Goal: Navigation & Orientation: Understand site structure

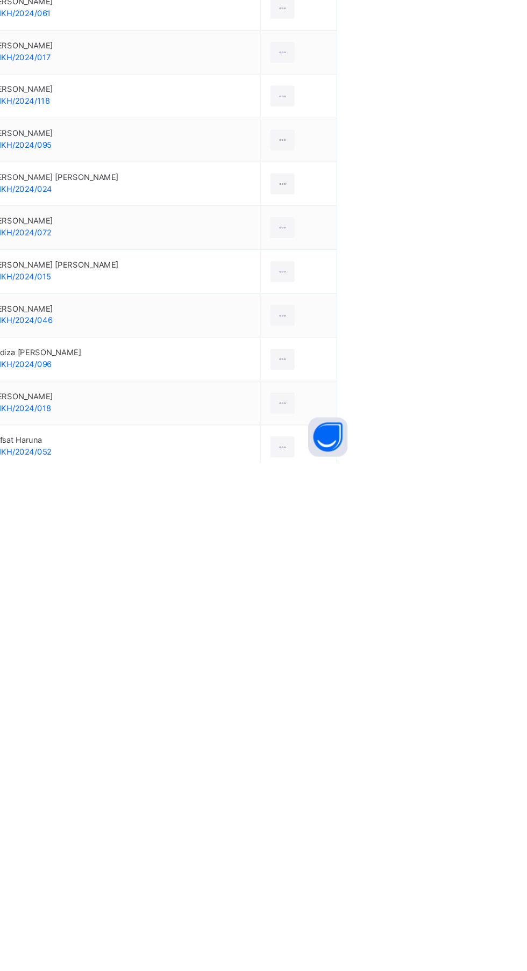
scroll to position [193, 0]
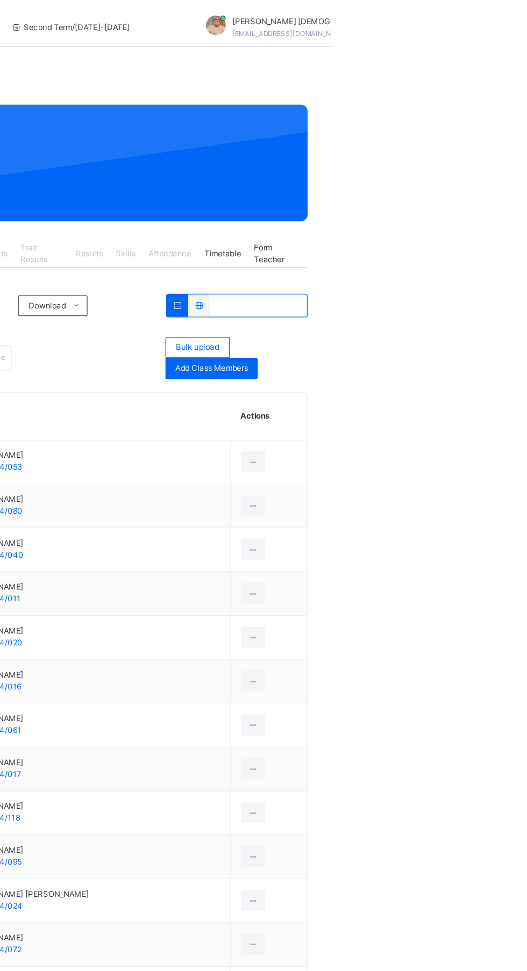
scroll to position [0, 0]
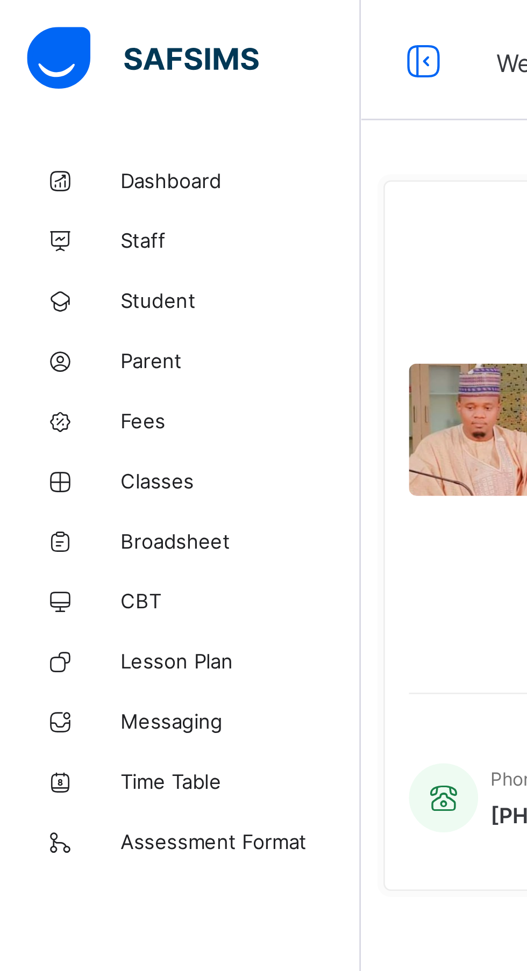
click at [73, 66] on span "Dashboard" at bounding box center [86, 64] width 86 height 9
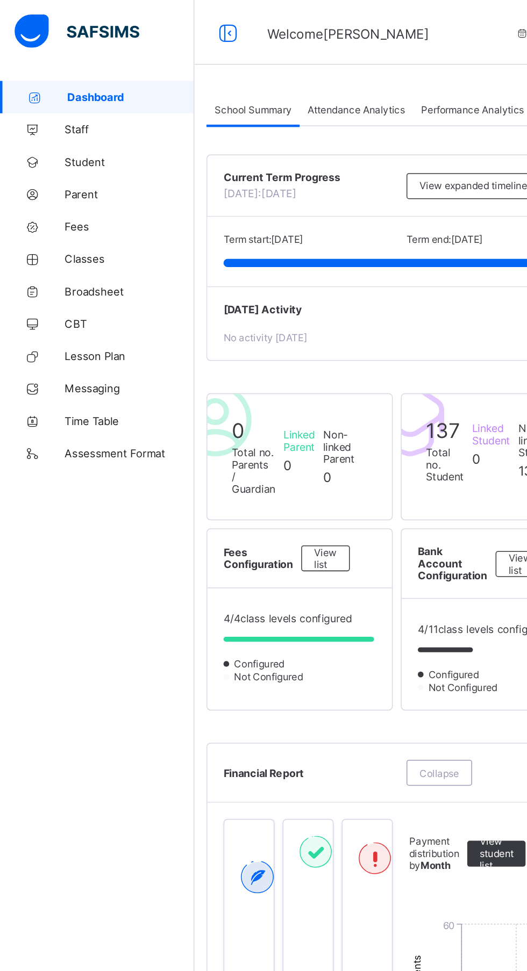
click at [57, 89] on span "Staff" at bounding box center [86, 86] width 86 height 9
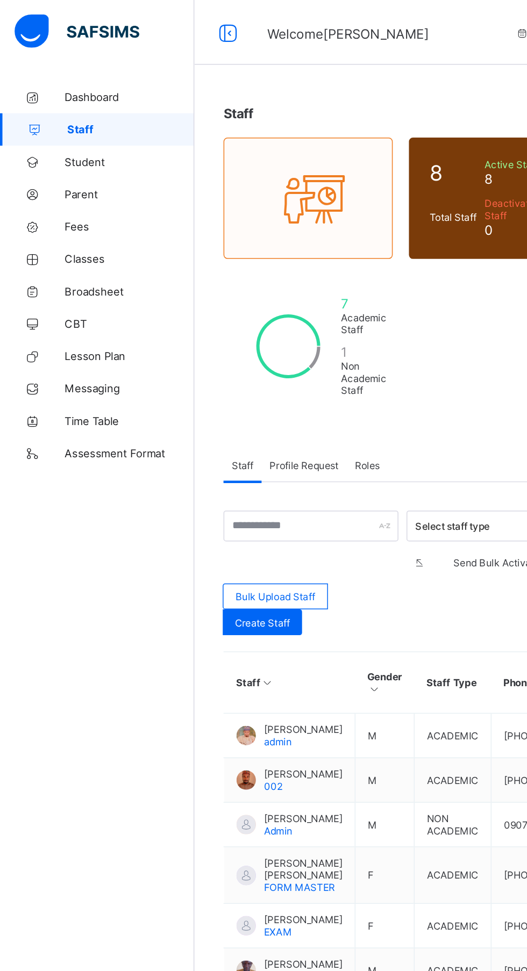
click at [64, 108] on span "Student" at bounding box center [86, 107] width 86 height 9
